Goal: Task Accomplishment & Management: Use online tool/utility

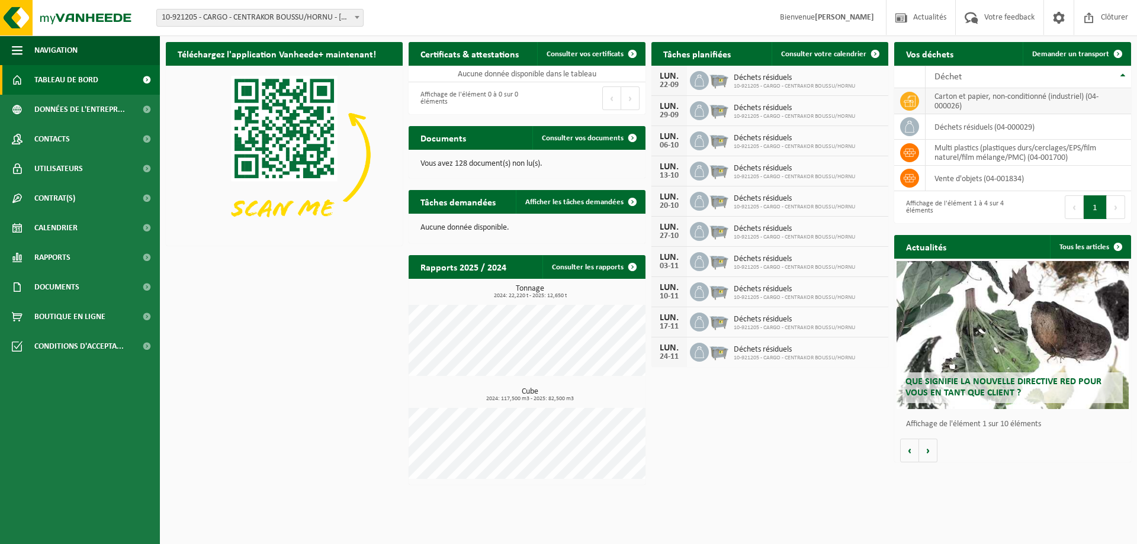
click at [1056, 98] on td "carton et papier, non-conditionné (industriel) (04-000026)" at bounding box center [1029, 101] width 206 height 26
click at [810, 54] on span "Consulter votre calendrier" at bounding box center [823, 54] width 85 height 8
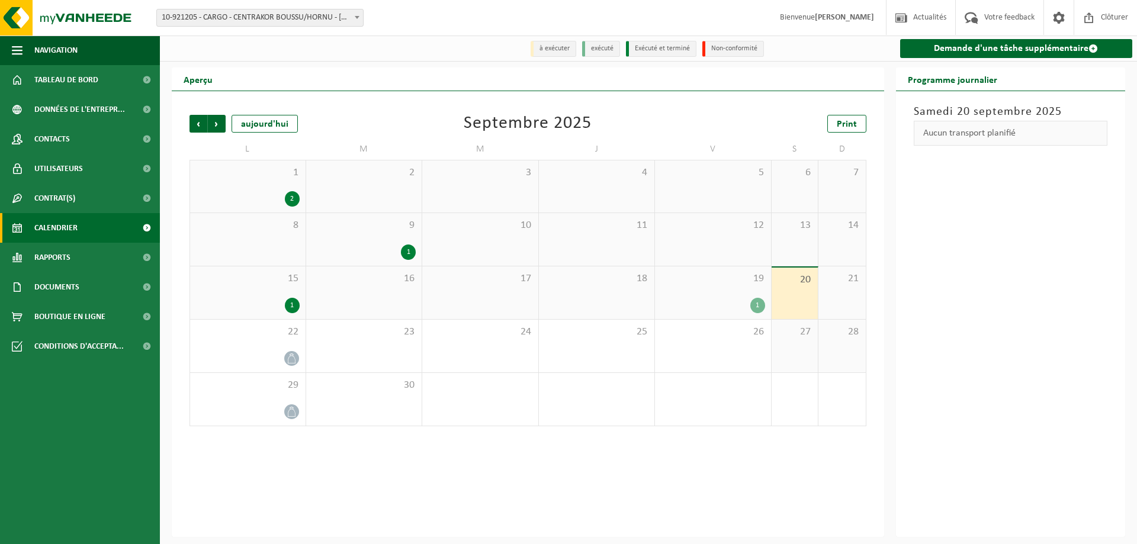
click at [294, 200] on div "2" at bounding box center [292, 198] width 15 height 15
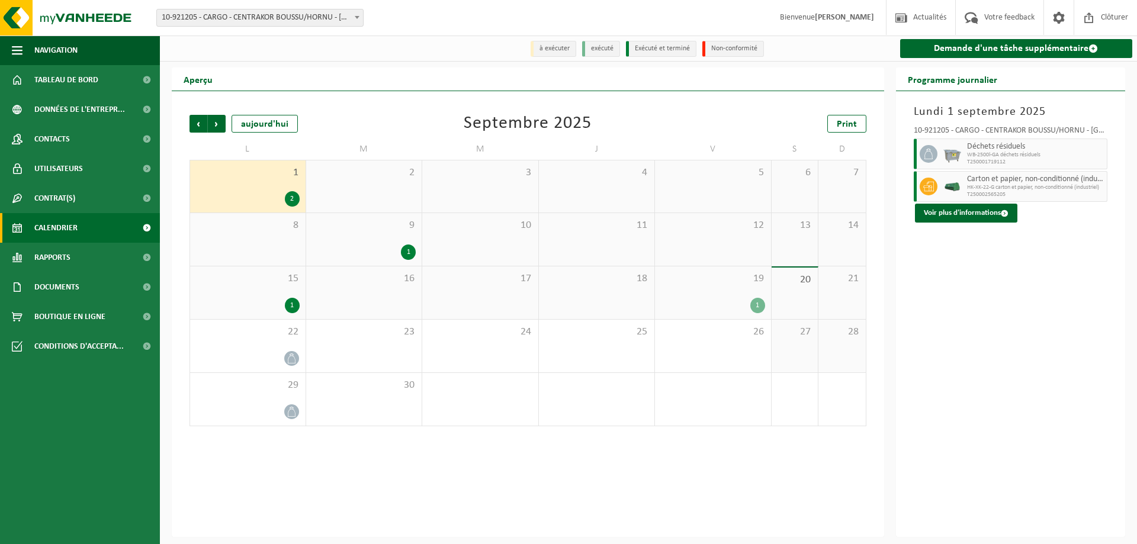
click at [294, 310] on div "1" at bounding box center [292, 305] width 15 height 15
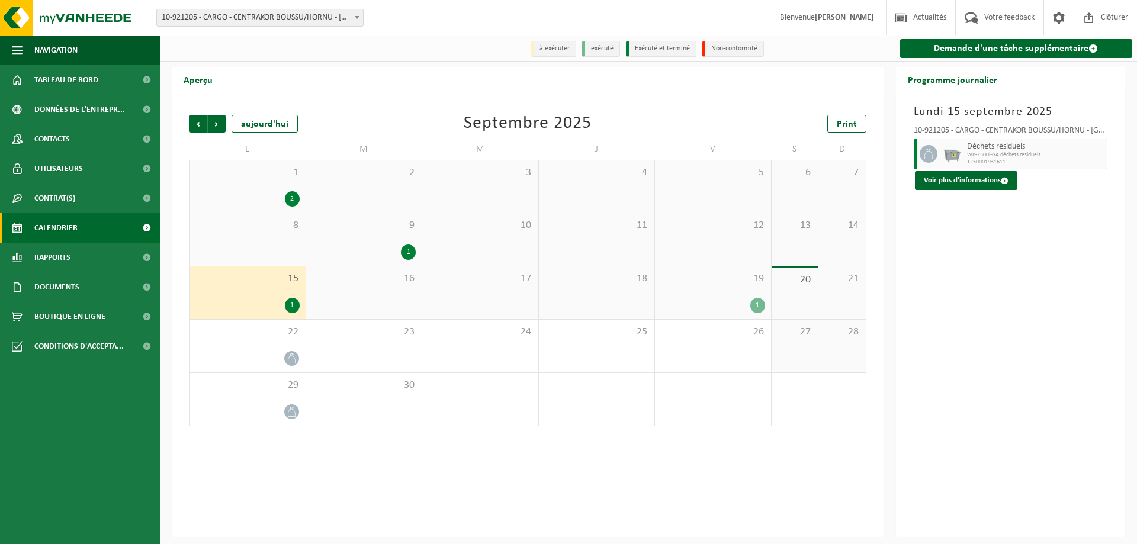
click at [755, 306] on div "1" at bounding box center [758, 305] width 15 height 15
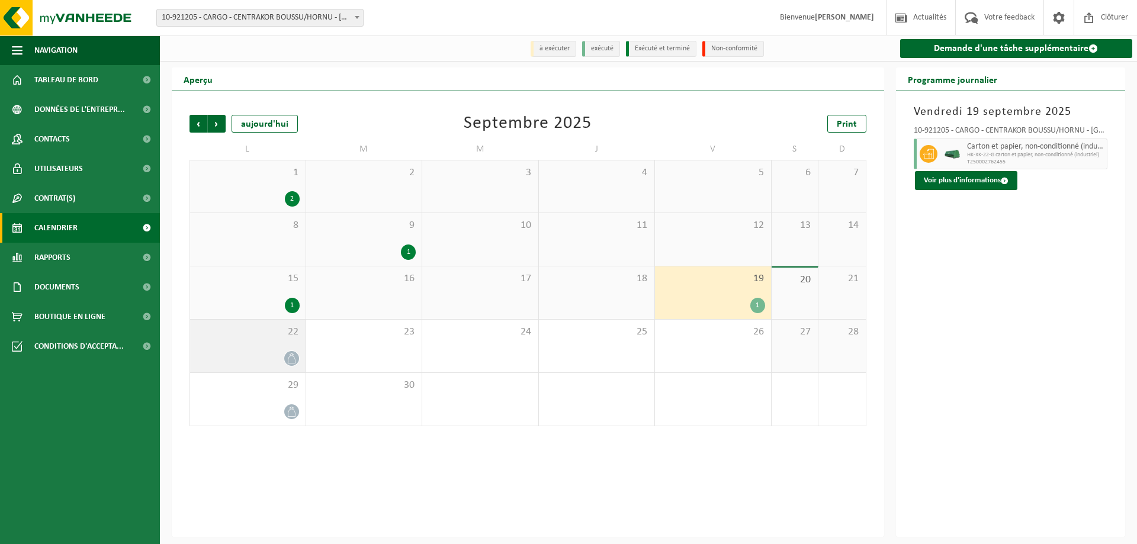
click at [291, 360] on icon at bounding box center [292, 359] width 10 height 10
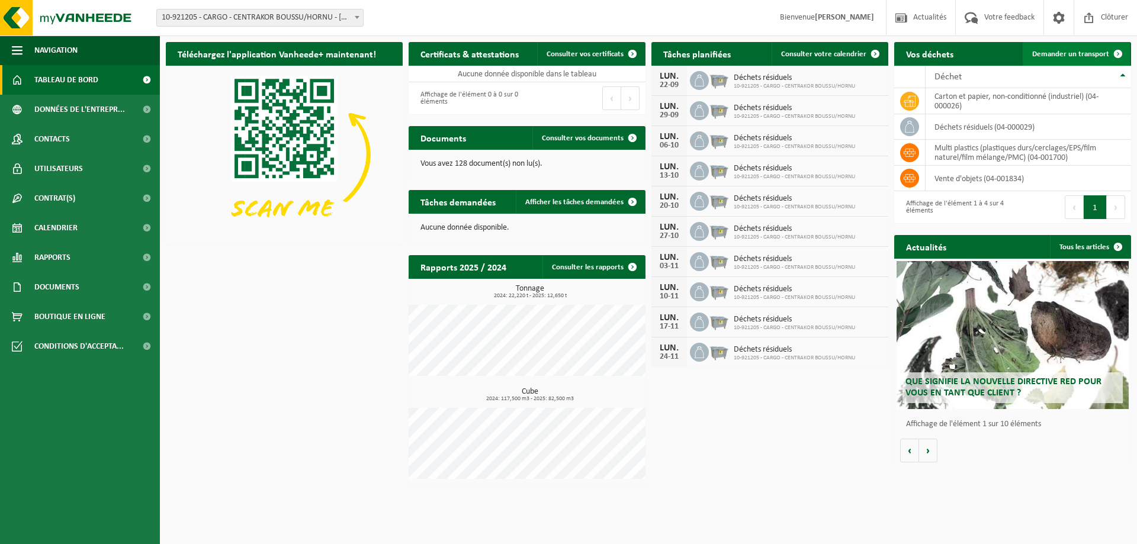
click at [1076, 55] on span "Demander un transport" at bounding box center [1070, 54] width 77 height 8
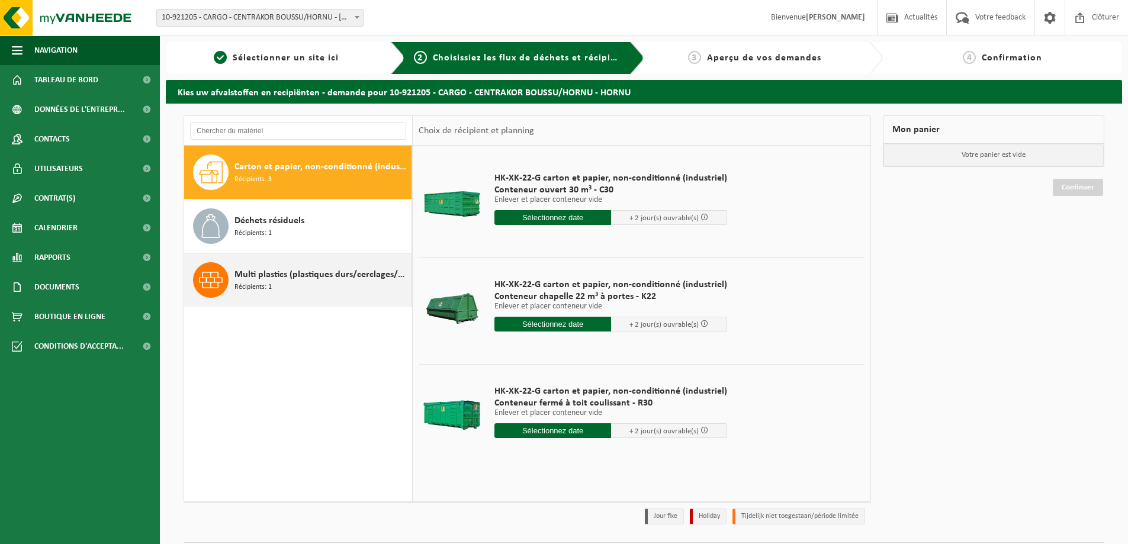
click at [303, 283] on div "Multi plastics (plastiques durs/cerclages/EPS/film naturel/film mélange/PMC) Ré…" at bounding box center [322, 280] width 174 height 36
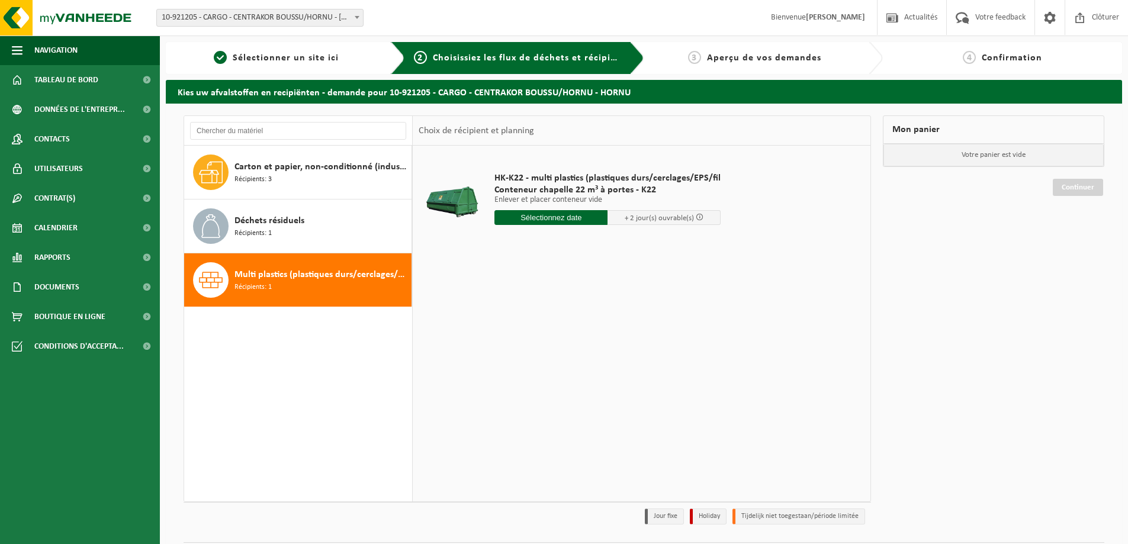
click at [541, 219] on input "text" at bounding box center [551, 217] width 113 height 15
click at [528, 346] on div "23" at bounding box center [526, 341] width 21 height 19
type input "à partir de [DATE]"
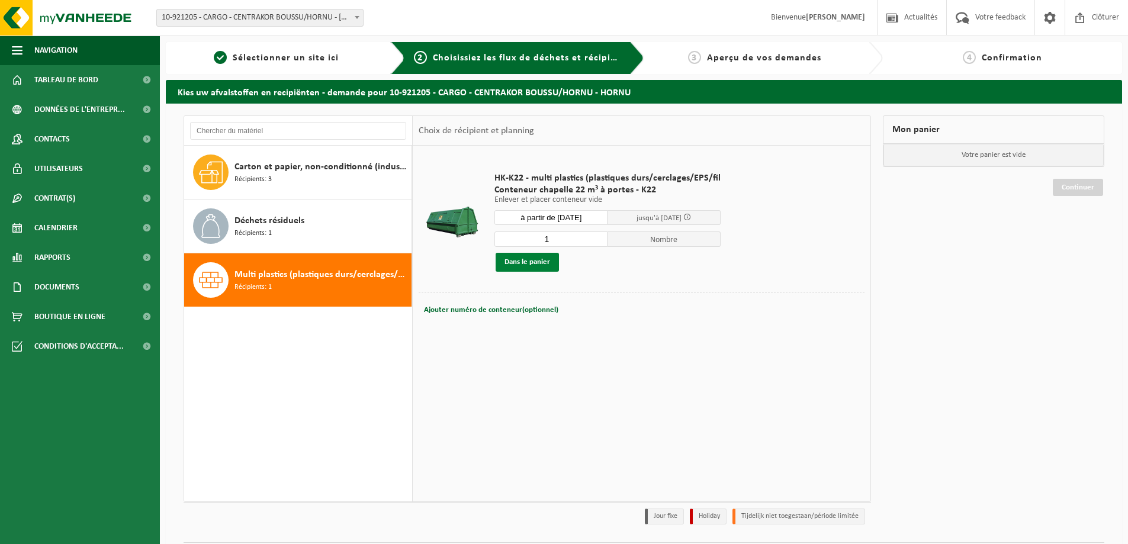
click at [530, 268] on button "Dans le panier" at bounding box center [527, 262] width 63 height 19
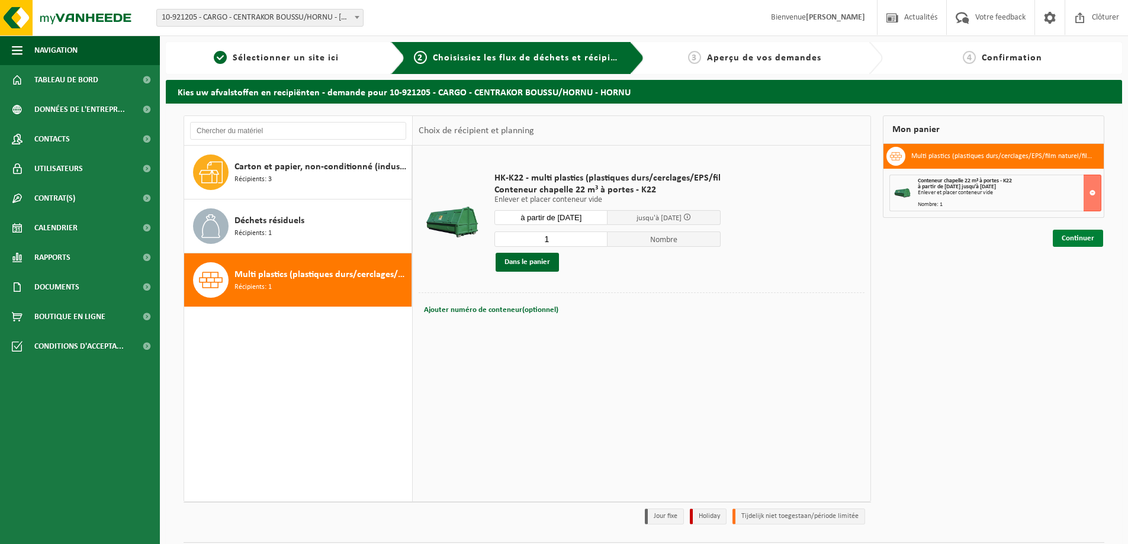
click at [1083, 242] on link "Continuer" at bounding box center [1078, 238] width 50 height 17
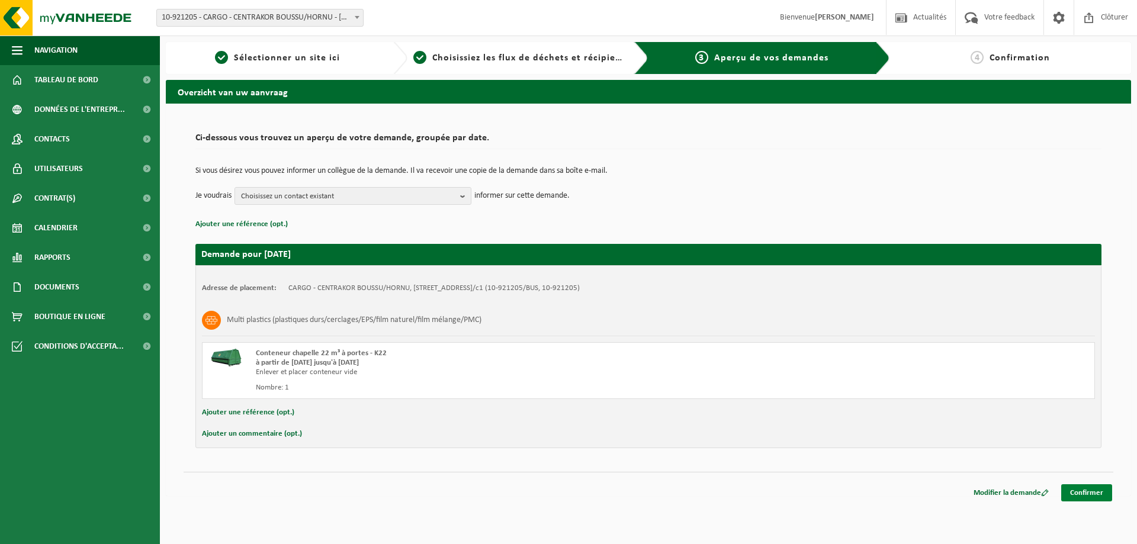
click at [1091, 487] on link "Confirmer" at bounding box center [1087, 493] width 51 height 17
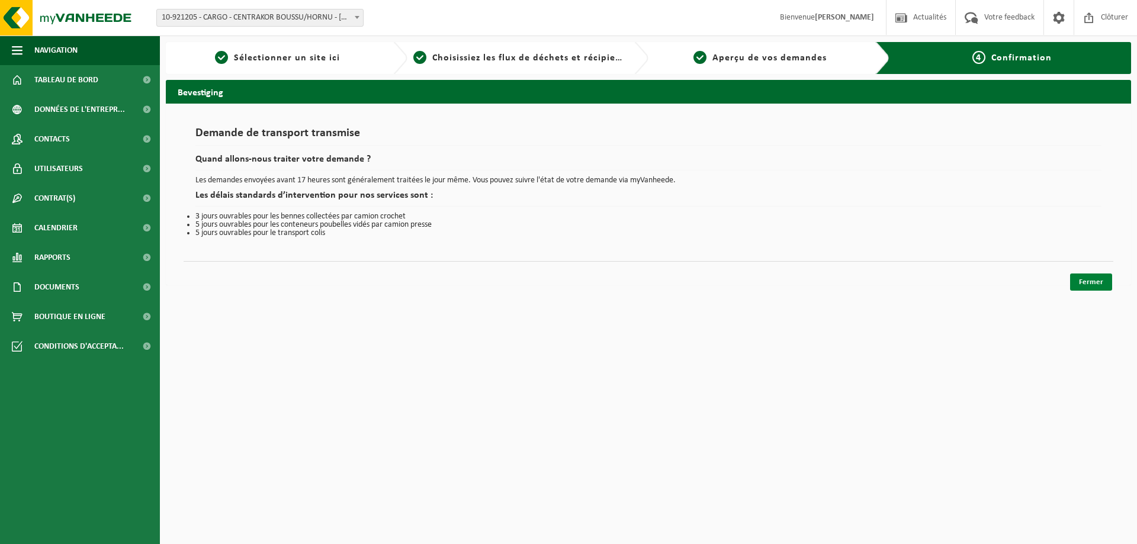
click at [1075, 286] on link "Fermer" at bounding box center [1091, 282] width 42 height 17
